Goal: Check status

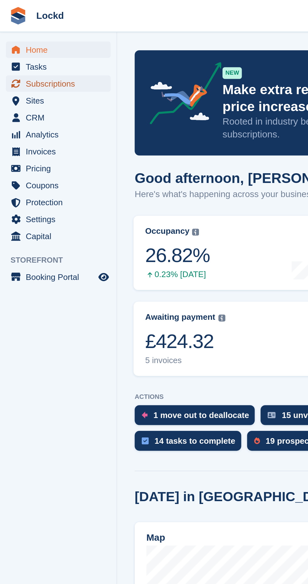
click at [25, 46] on span "Subscriptions" at bounding box center [33, 45] width 38 height 9
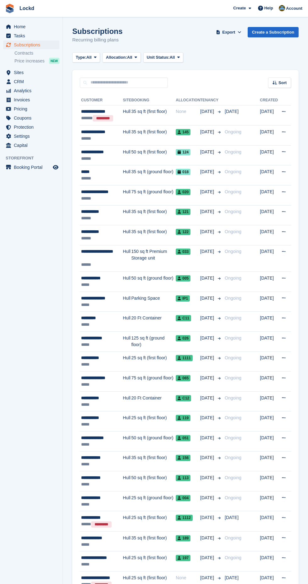
click at [143, 138] on td "35 sq ft (first floor)" at bounding box center [153, 136] width 45 height 20
